Goal: Task Accomplishment & Management: Manage account settings

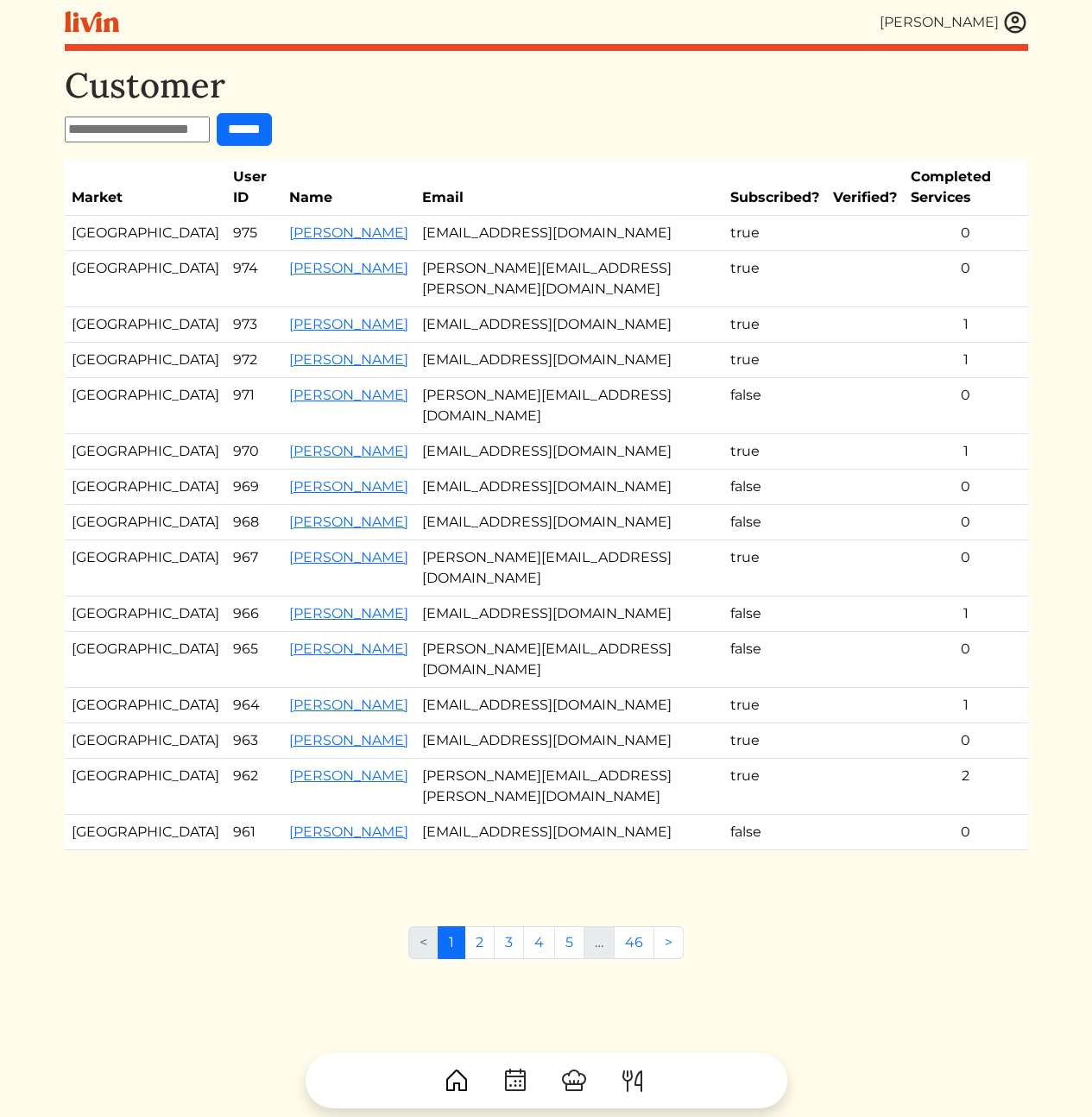
click at [428, 505] on td "kellypatrice730@gmail.com" at bounding box center [570, 522] width 308 height 36
click at [333, 768] on link "[PERSON_NAME]" at bounding box center [349, 776] width 119 height 16
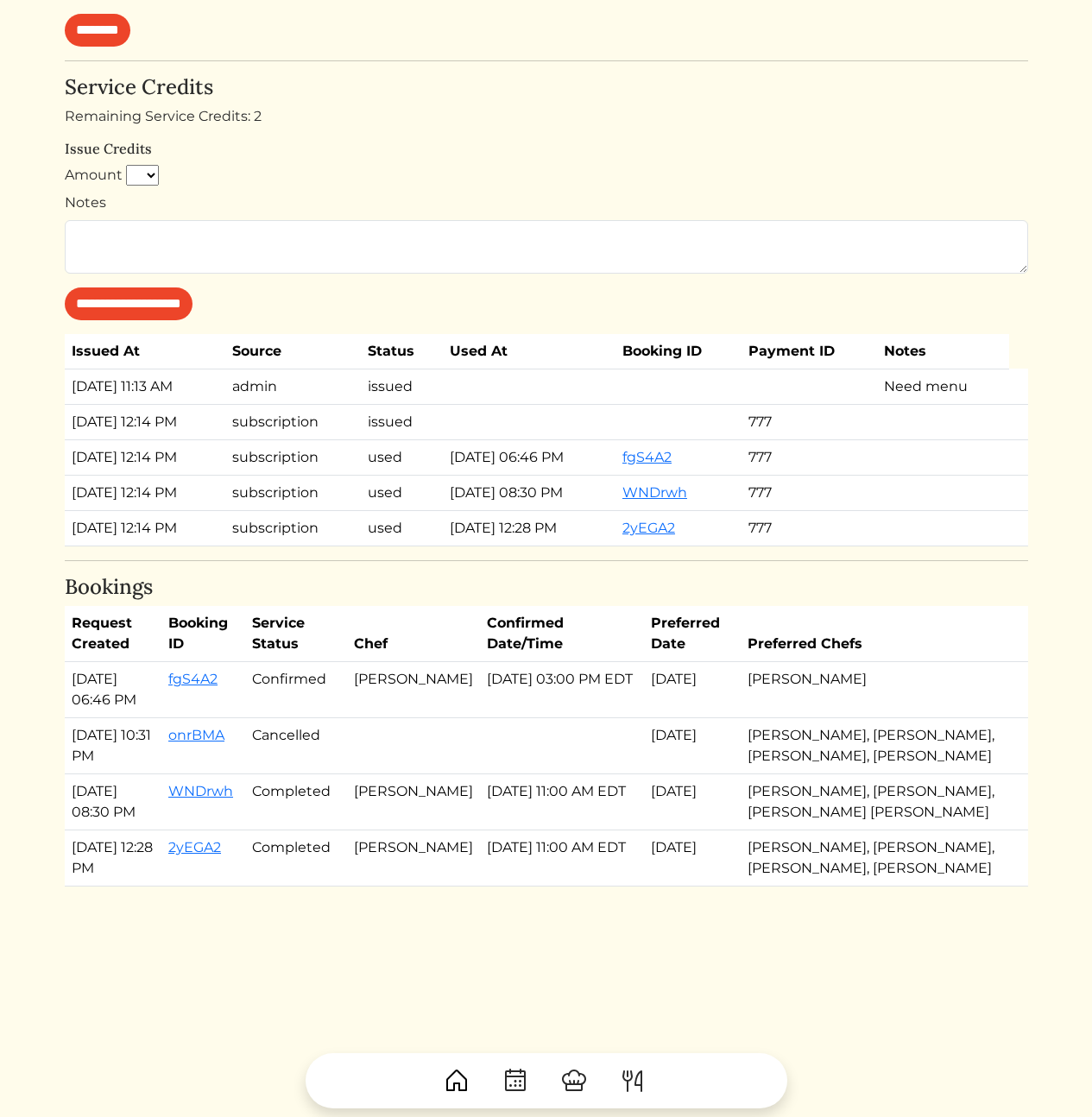
scroll to position [1156, 0]
click at [203, 670] on link "fgS4A2" at bounding box center [193, 678] width 49 height 16
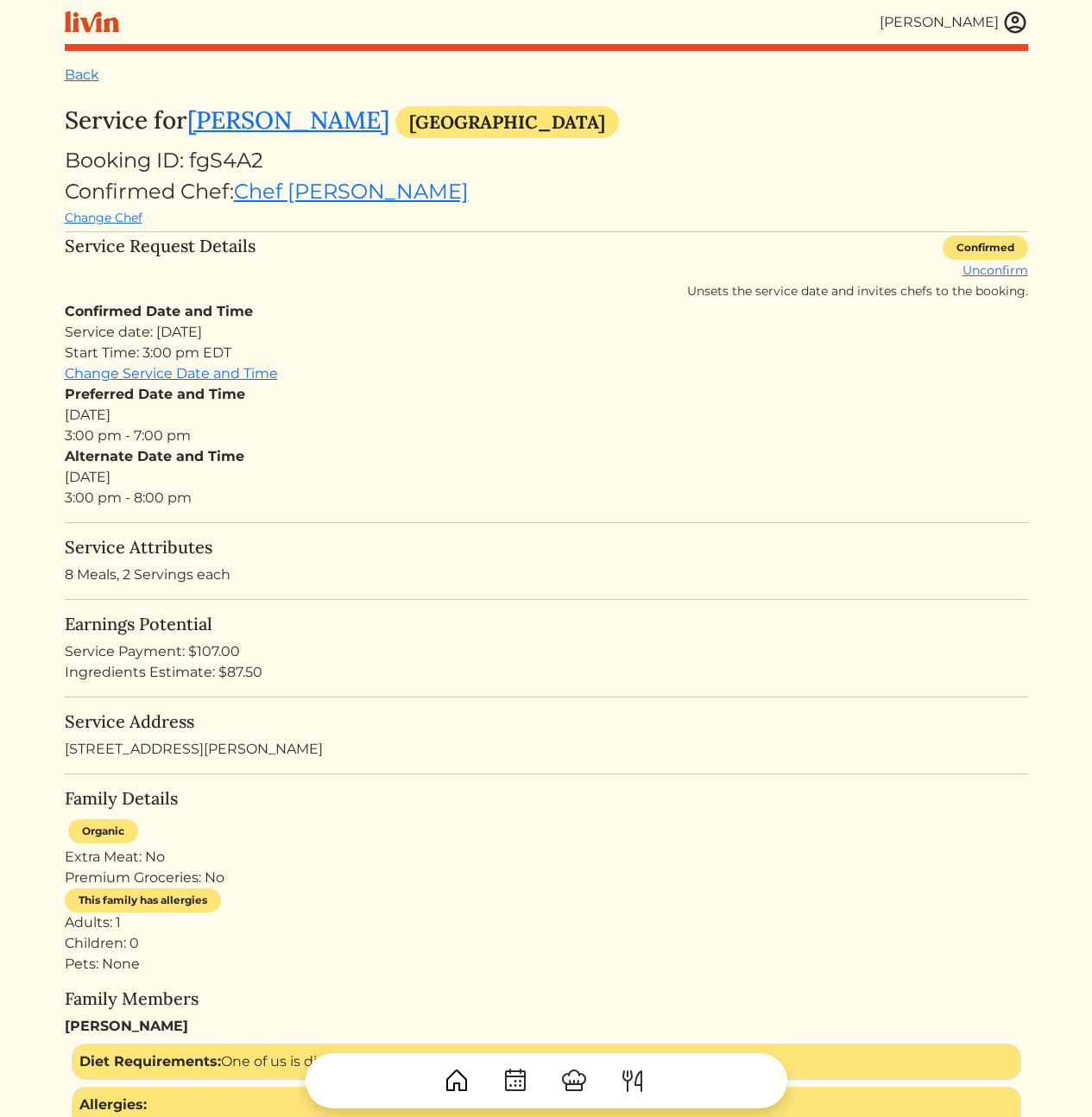
drag, startPoint x: 497, startPoint y: 283, endPoint x: 510, endPoint y: 503, distance: 220.4
click at [512, 508] on div "Alternate Date and Time Wed, Sep 17, 2025 3:00 pm - 8:00 pm" at bounding box center [546, 478] width 964 height 62
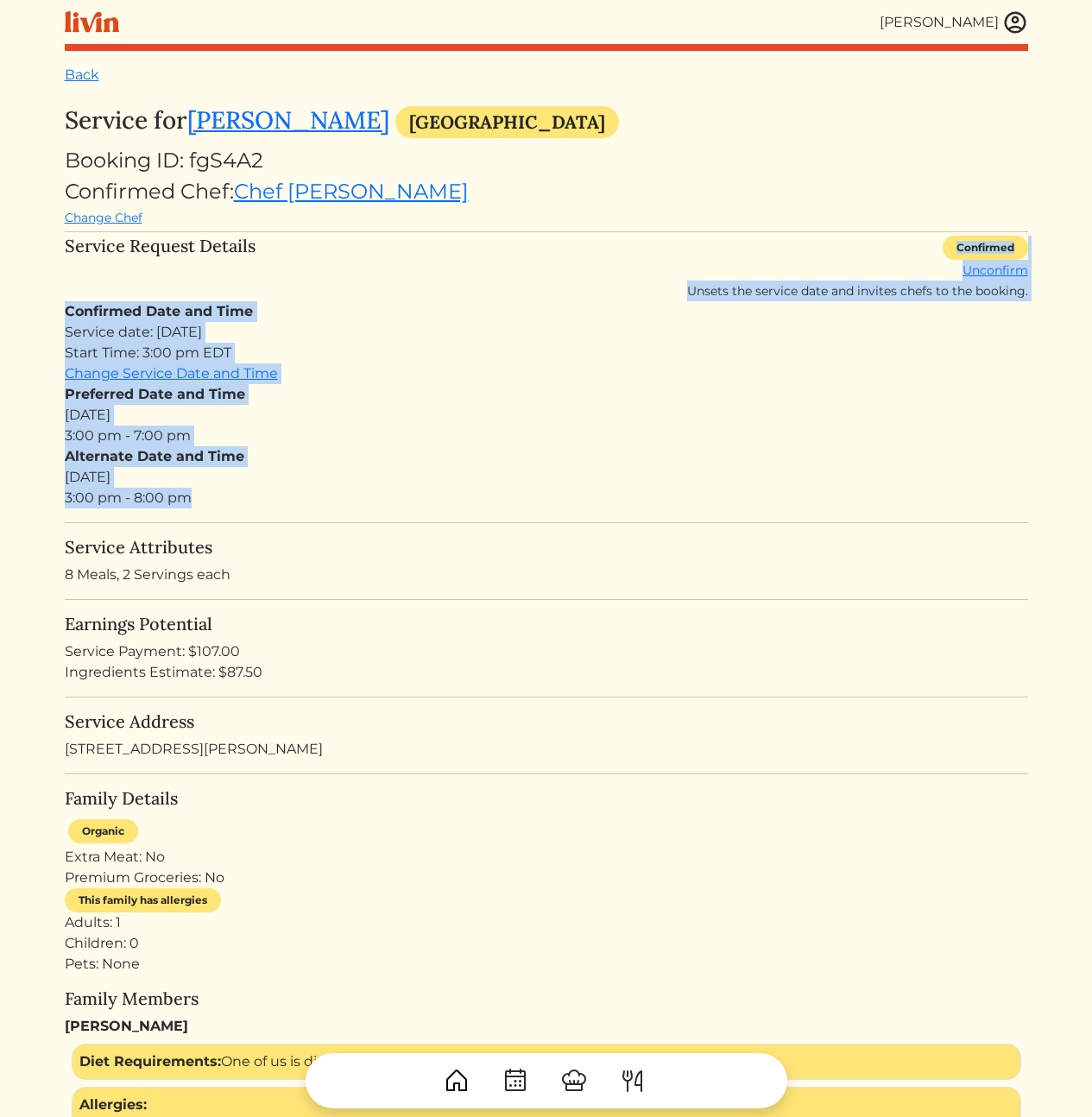
drag, startPoint x: 519, startPoint y: 513, endPoint x: 435, endPoint y: 280, distance: 247.7
click at [434, 281] on div "Service Request Details Confirmed Unconfirm Unsets the service date and invites…" at bounding box center [546, 268] width 964 height 66
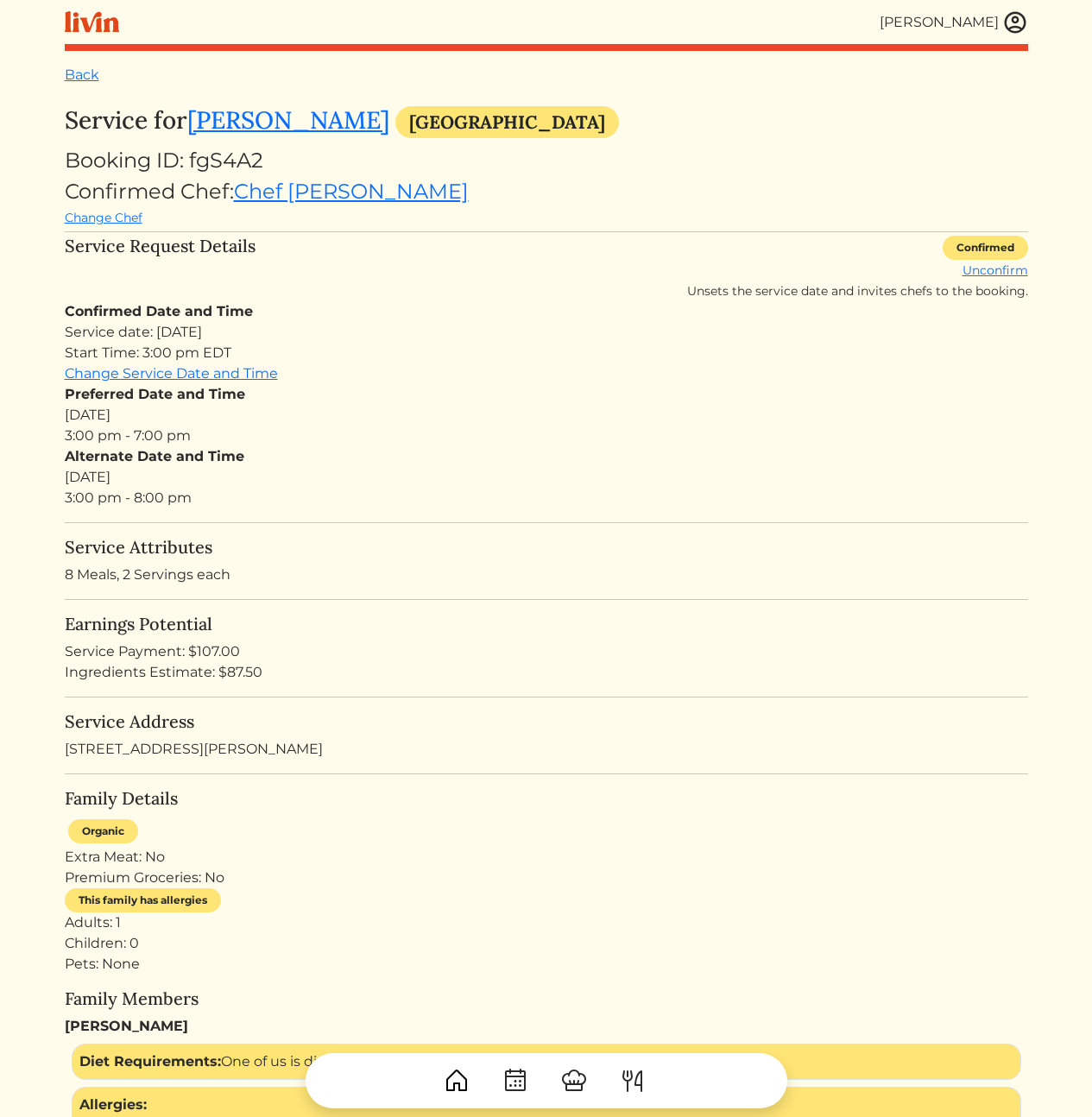
drag, startPoint x: 414, startPoint y: 244, endPoint x: 464, endPoint y: 470, distance: 231.5
click at [464, 470] on div "Alternate Date and Time Wed, Sep 17, 2025 3:00 pm - 8:00 pm" at bounding box center [546, 478] width 964 height 62
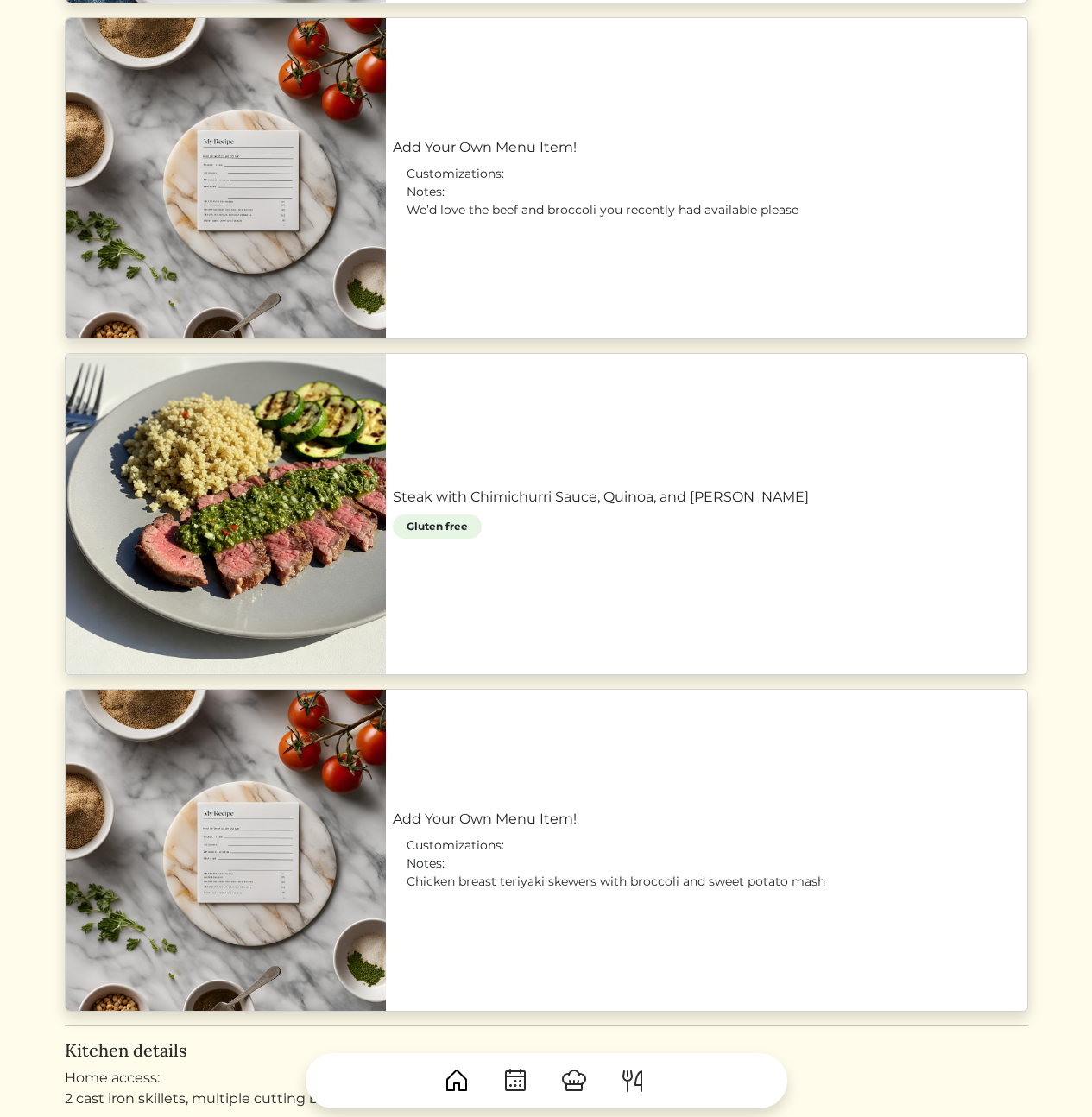
scroll to position [2316, 0]
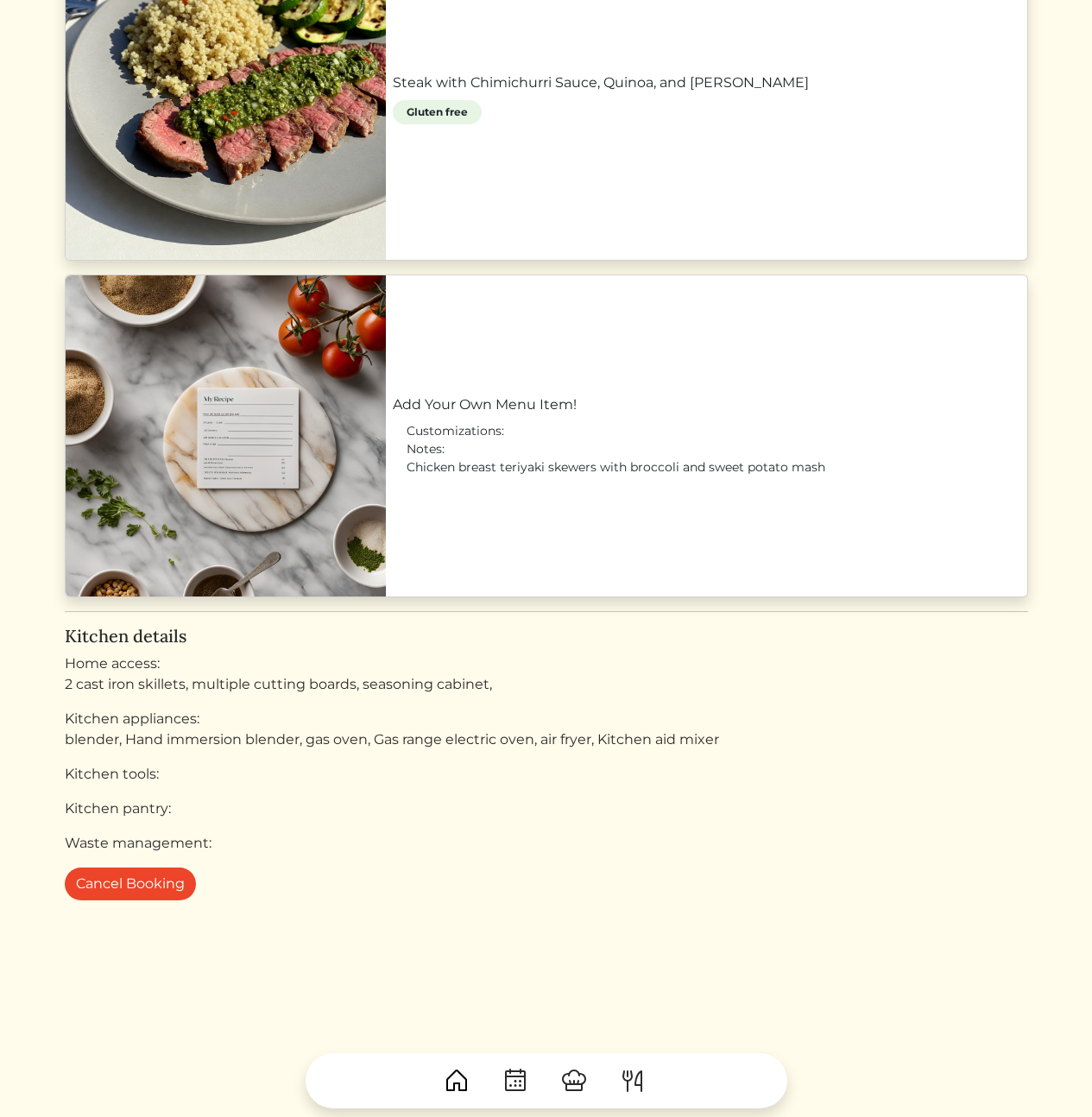
click at [525, 715] on div "Kitchen appliances:" at bounding box center [546, 719] width 964 height 21
drag, startPoint x: 398, startPoint y: 841, endPoint x: 319, endPoint y: 832, distance: 79.5
click at [325, 832] on div "Kitchen details Home access: 2 cast iron skillets, multiple cutting boards, sea…" at bounding box center [546, 740] width 964 height 228
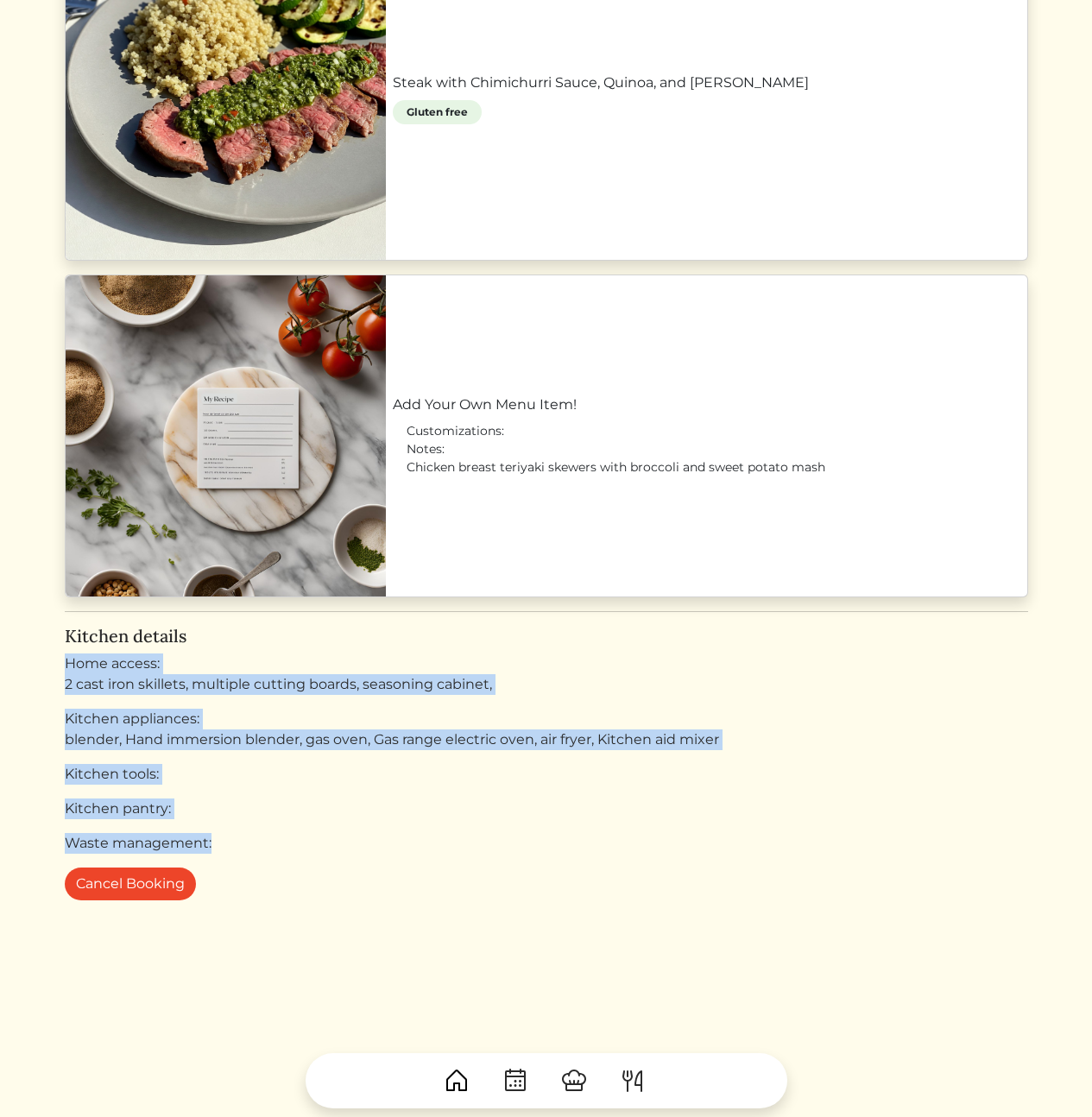
drag, startPoint x: 291, startPoint y: 834, endPoint x: 230, endPoint y: 626, distance: 216.8
click at [230, 626] on div "Kitchen details Home access: 2 cast iron skillets, multiple cutting boards, sea…" at bounding box center [546, 740] width 964 height 228
drag, startPoint x: 230, startPoint y: 618, endPoint x: 385, endPoint y: 868, distance: 294.2
click at [385, 868] on div "Cancel Booking" at bounding box center [546, 883] width 964 height 33
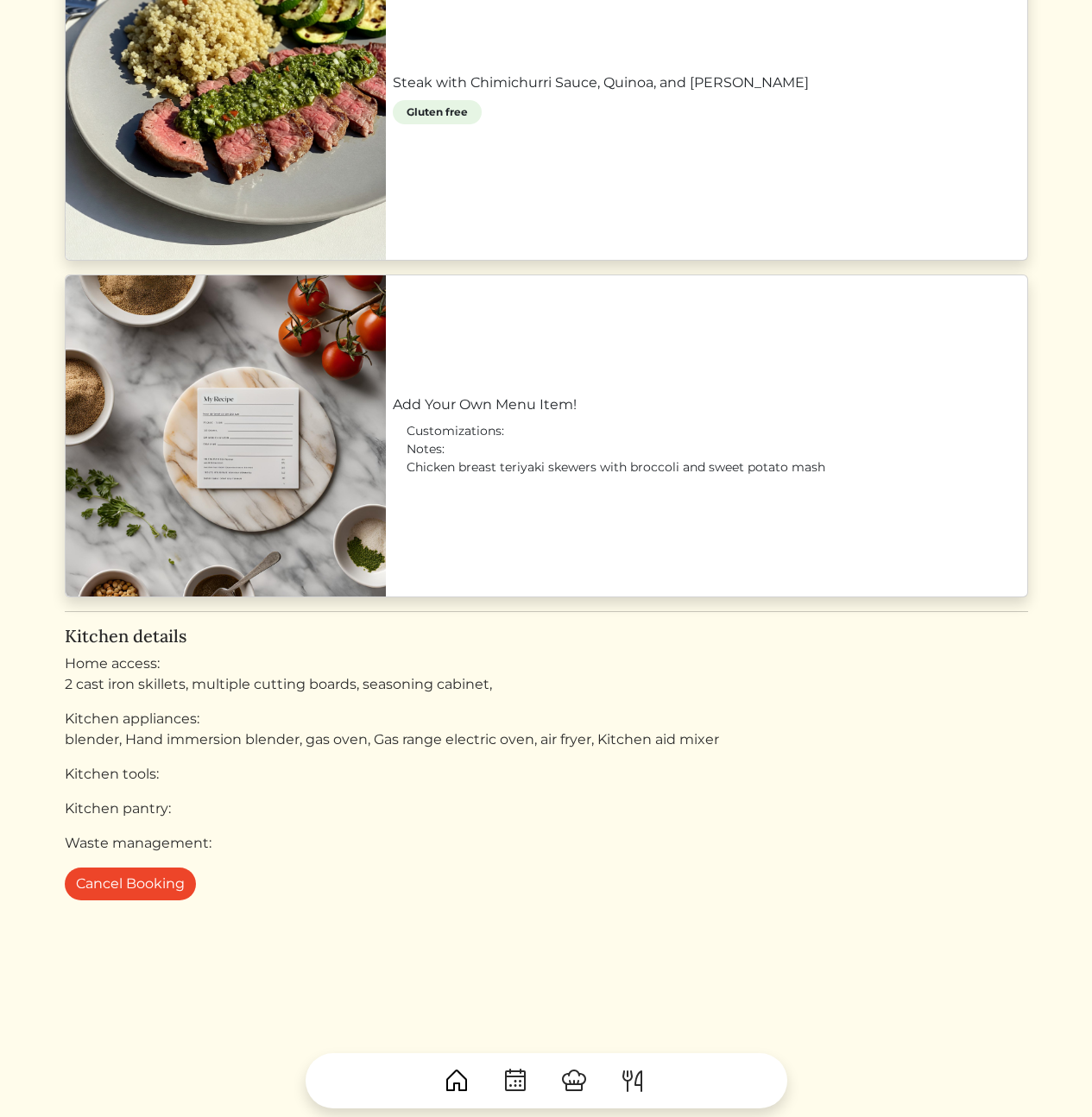
click at [352, 837] on div "Waste management:" at bounding box center [546, 842] width 964 height 21
